Goal: Task Accomplishment & Management: Complete application form

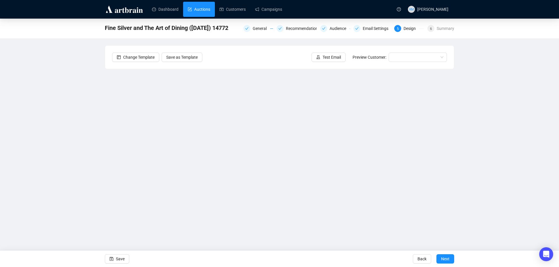
click at [200, 11] on link "Auctions" at bounding box center [199, 9] width 22 height 15
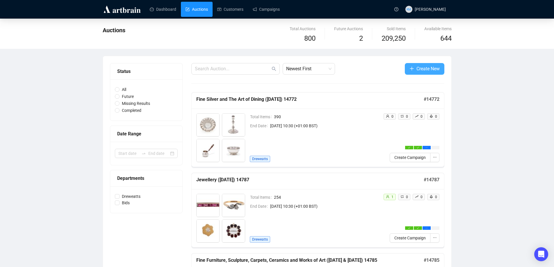
click at [438, 68] on span "Create New" at bounding box center [428, 68] width 23 height 7
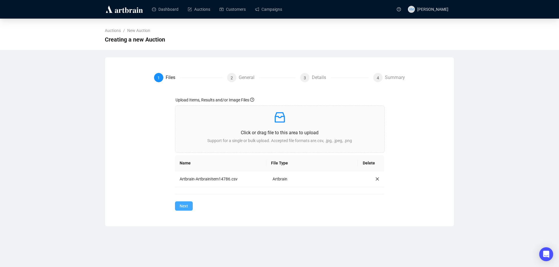
click at [190, 209] on button "Next" at bounding box center [184, 206] width 18 height 9
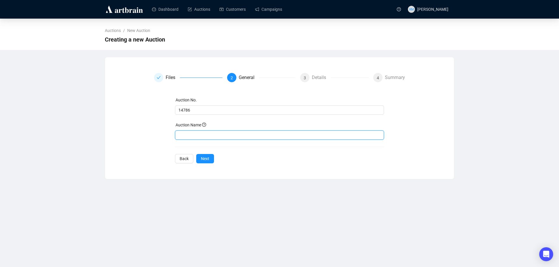
click at [212, 139] on input "text" at bounding box center [279, 135] width 209 height 9
paste input "Art & Interiors"
type input "Art & Interiors ([DATE]) 14786"
click at [208, 158] on span "Next" at bounding box center [205, 159] width 8 height 6
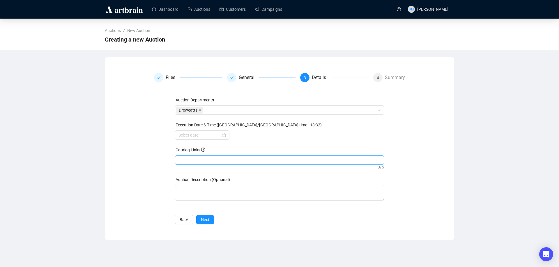
click at [208, 162] on div at bounding box center [279, 160] width 207 height 8
click at [186, 162] on div at bounding box center [279, 160] width 207 height 8
paste input "[URL][DOMAIN_NAME]"
type input "[URL][DOMAIN_NAME]"
click at [188, 219] on button "Back" at bounding box center [184, 219] width 18 height 9
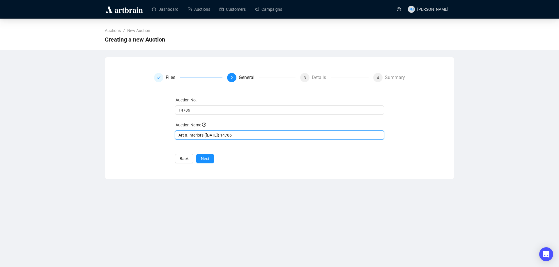
drag, startPoint x: 204, startPoint y: 134, endPoint x: 151, endPoint y: 135, distance: 53.3
click at [152, 135] on div "Files 2 General 3 Details 4 Summary Auction No. 14786 Auction Name Art & Interi…" at bounding box center [279, 118] width 335 height 91
paste input ": Including selected items from the collection of the late [PERSON_NAME]"
type input "Art & Interiors: Including selected items from the collection of the late [PERS…"
click at [195, 160] on div "Auction No. 14786 Auction Name Art & Interiors: Including selected items from t…" at bounding box center [279, 130] width 209 height 67
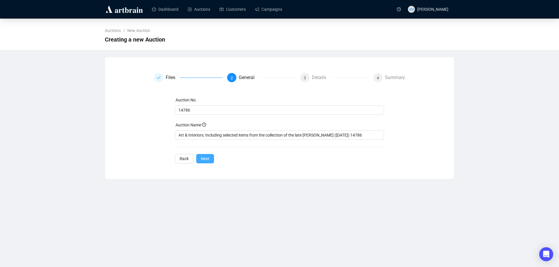
click at [202, 159] on span "Next" at bounding box center [205, 159] width 8 height 6
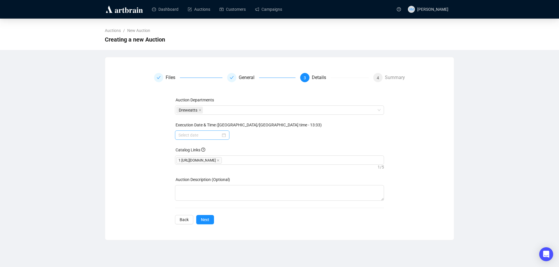
click at [226, 135] on div at bounding box center [202, 135] width 54 height 9
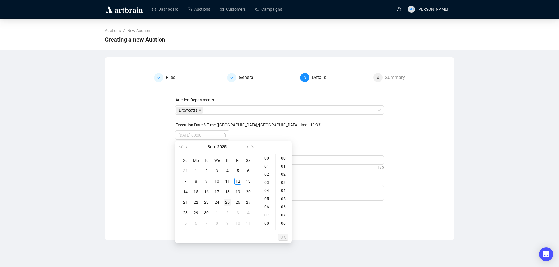
click at [227, 201] on div "25" at bounding box center [227, 202] width 7 height 7
click at [268, 182] on div "10" at bounding box center [267, 182] width 14 height 8
click at [285, 197] on div "30" at bounding box center [284, 199] width 14 height 8
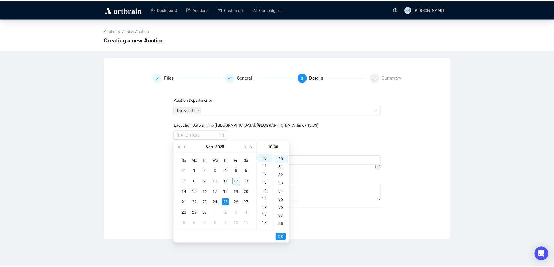
scroll to position [244, 0]
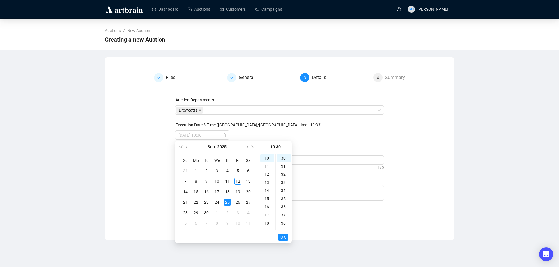
type input "[DATE] 10:30"
click at [285, 235] on span "OK" at bounding box center [283, 237] width 6 height 11
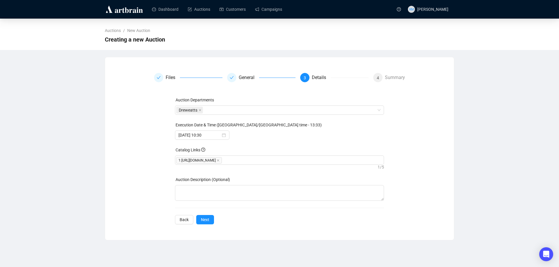
click at [307, 210] on div "Auction Departments Dreweatts Execution Date & Time ([GEOGRAPHIC_DATA]/[GEOGRAP…" at bounding box center [279, 161] width 209 height 128
click at [209, 220] on button "Next" at bounding box center [205, 219] width 18 height 9
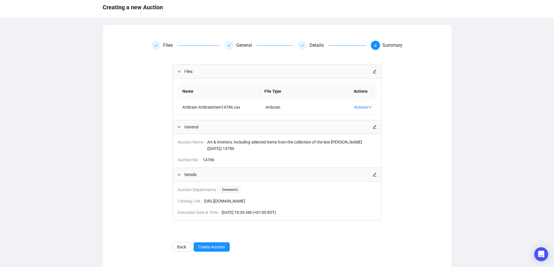
scroll to position [33, 0]
click at [214, 250] on span "Create Auction" at bounding box center [211, 247] width 27 height 6
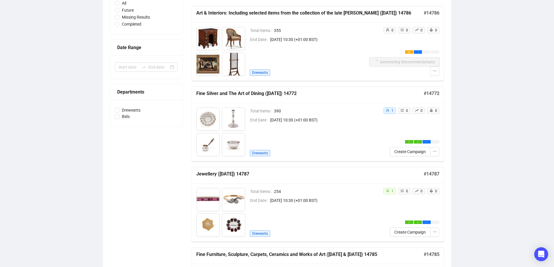
scroll to position [120, 0]
